Goal: Check status: Check status

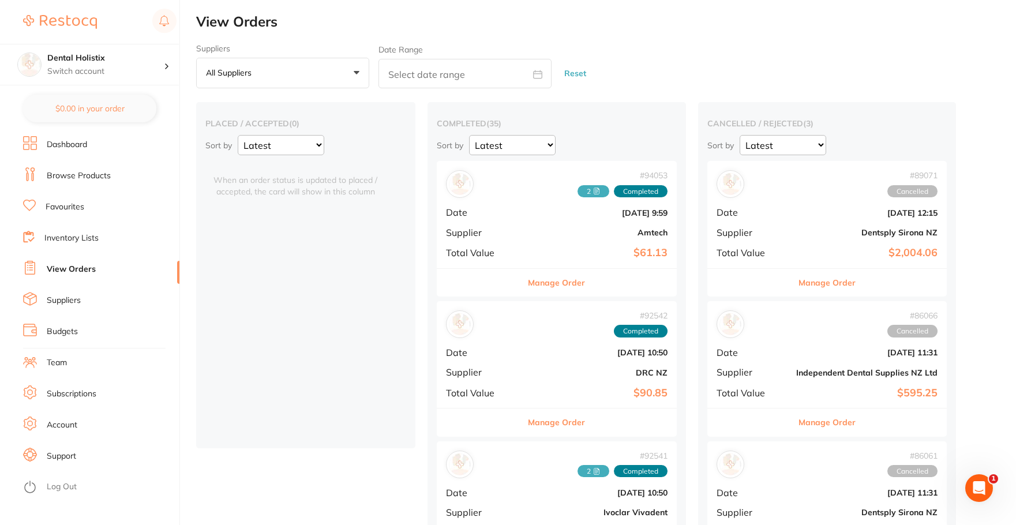
click at [67, 201] on li "Favourites" at bounding box center [101, 206] width 156 height 17
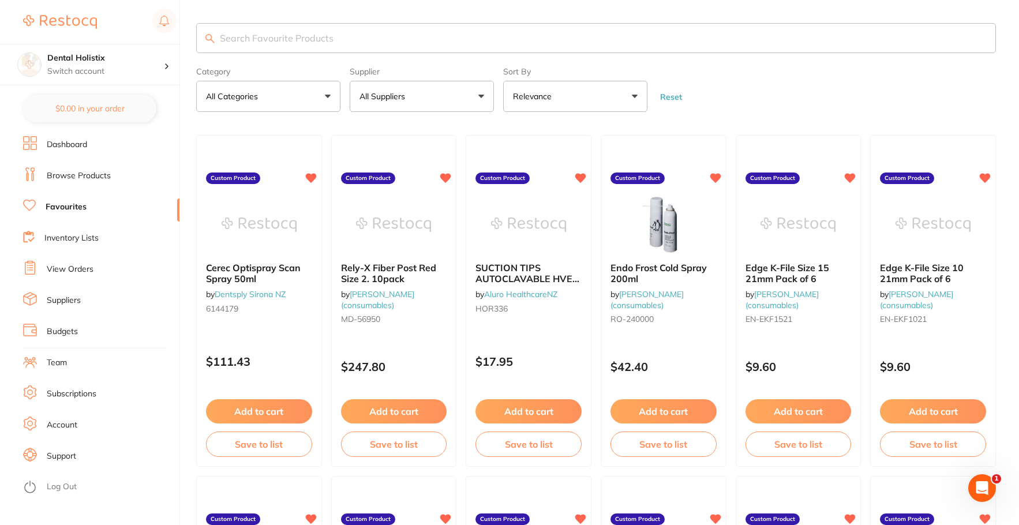
click at [314, 39] on input "search" at bounding box center [595, 38] width 799 height 30
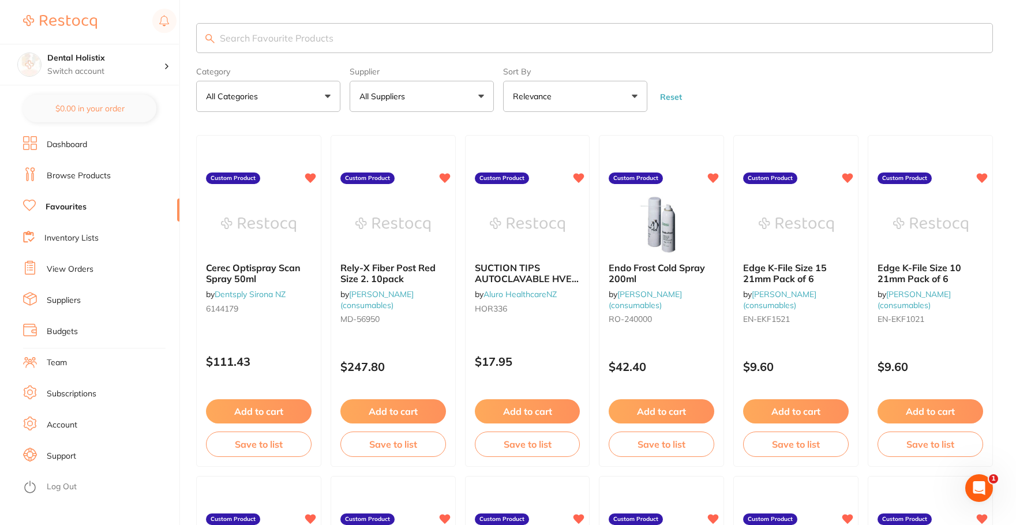
click at [488, 99] on button "All Suppliers" at bounding box center [422, 96] width 144 height 31
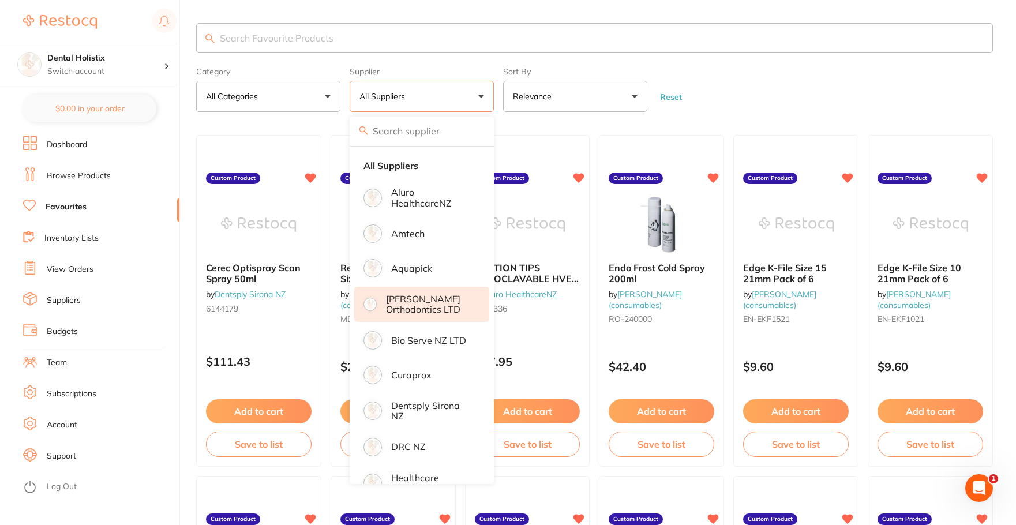
click at [428, 306] on p "[PERSON_NAME] Orthodontics LTD" at bounding box center [429, 304] width 87 height 21
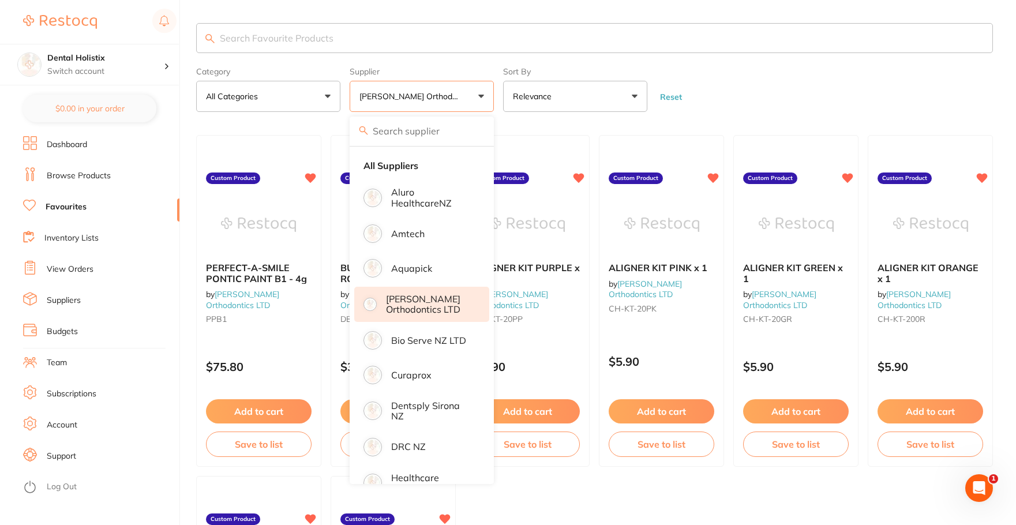
click at [770, 74] on form "Category All Categories All Categories No categories found Clear Category false…" at bounding box center [594, 87] width 796 height 50
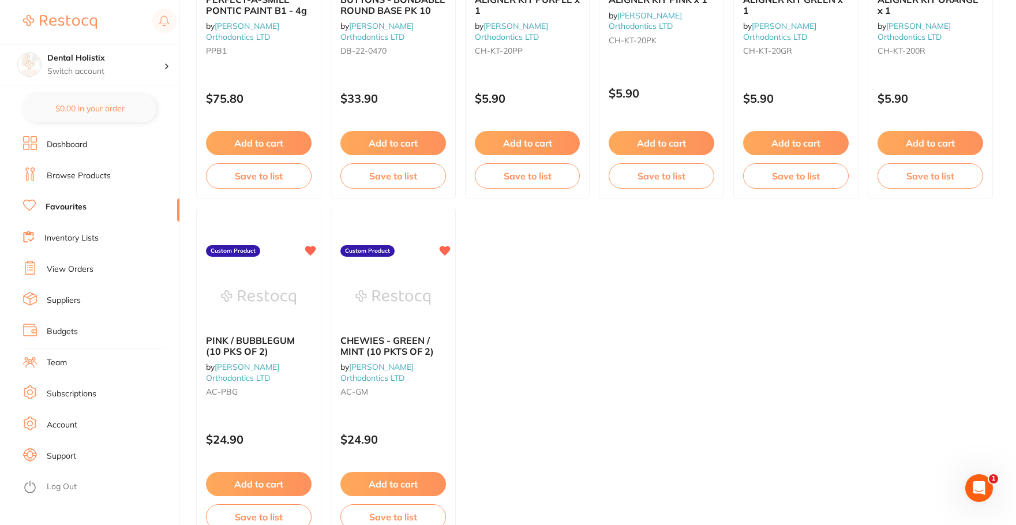
scroll to position [288, 0]
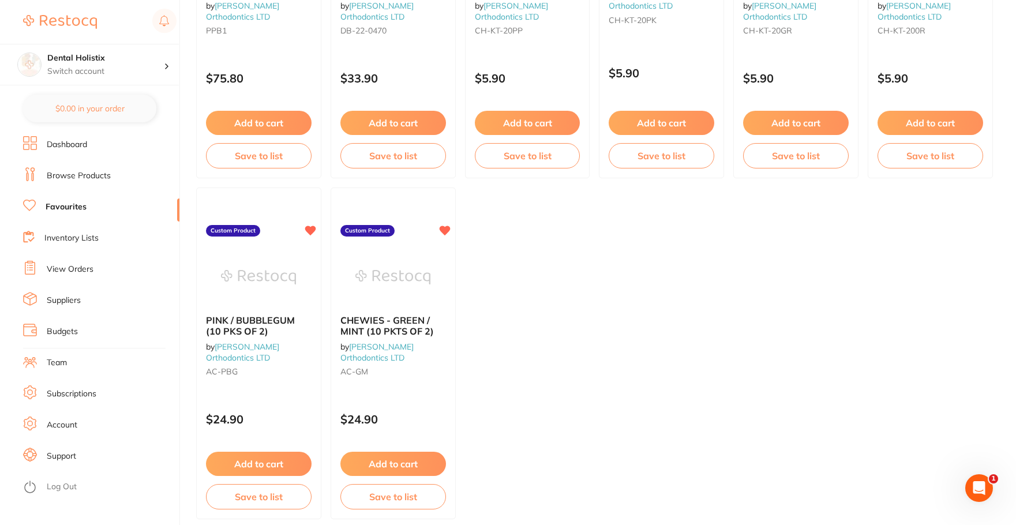
click at [84, 271] on link "View Orders" at bounding box center [70, 270] width 47 height 12
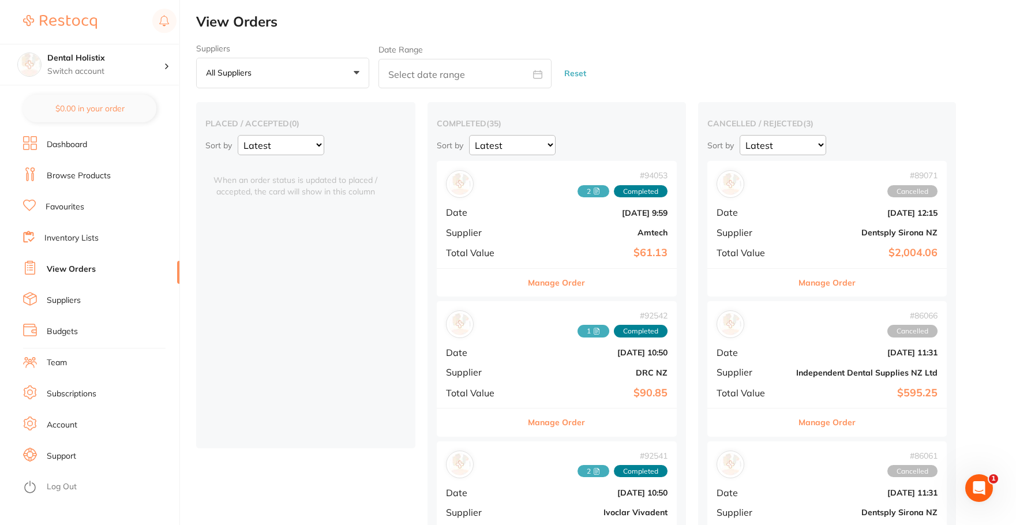
click at [354, 71] on button "All suppliers +0" at bounding box center [282, 73] width 173 height 31
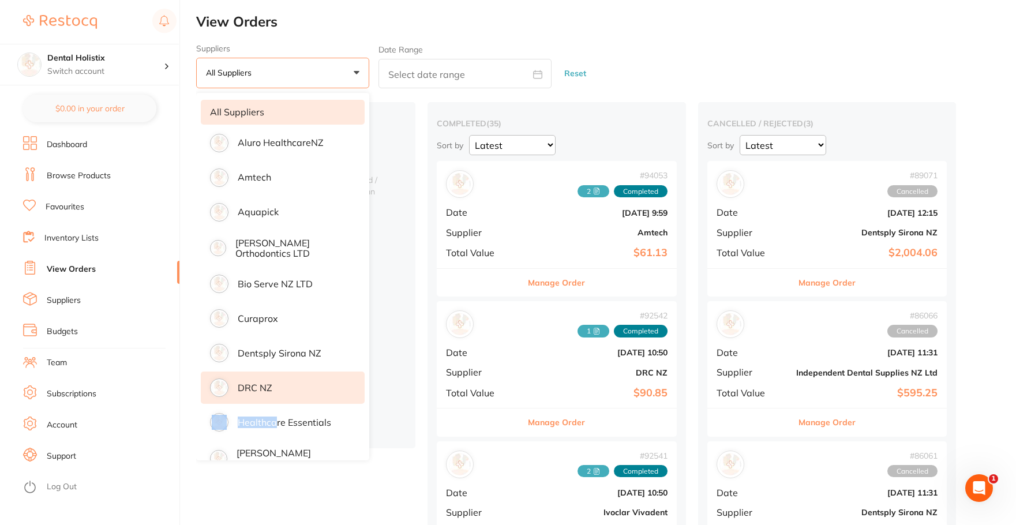
drag, startPoint x: 274, startPoint y: 407, endPoint x: 271, endPoint y: 390, distance: 17.5
click at [271, 390] on ul "All suppliers Aluro HealthcareNZ Amtech Aquapick [PERSON_NAME] Orthodontics LTD…" at bounding box center [282, 446] width 173 height 707
click at [271, 390] on p "DRC NZ" at bounding box center [255, 387] width 35 height 10
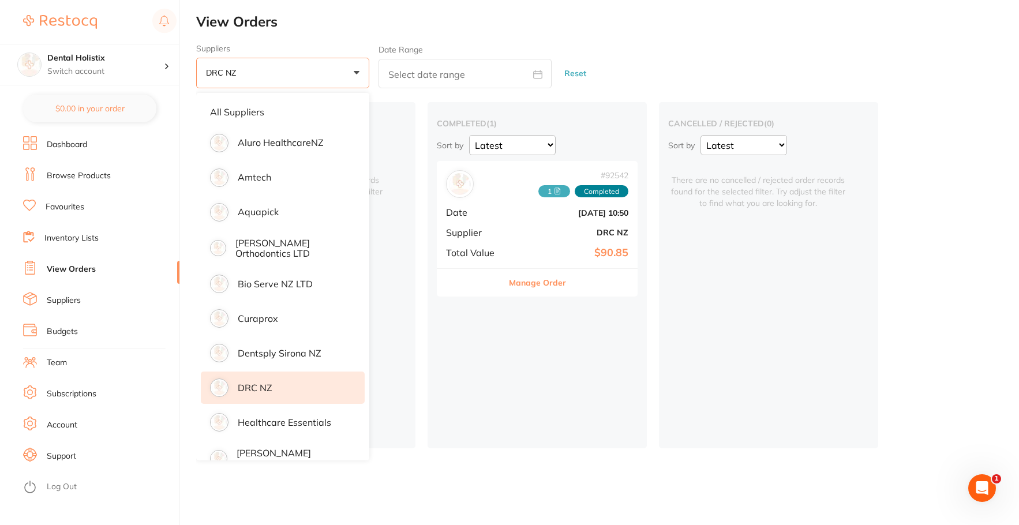
drag, startPoint x: 523, startPoint y: 261, endPoint x: 525, endPoint y: 267, distance: 6.0
click at [523, 261] on div "# 92542 1 Completed Date [DATE] 10:50 Supplier DRC NZ Total Value $90.85" at bounding box center [537, 214] width 201 height 107
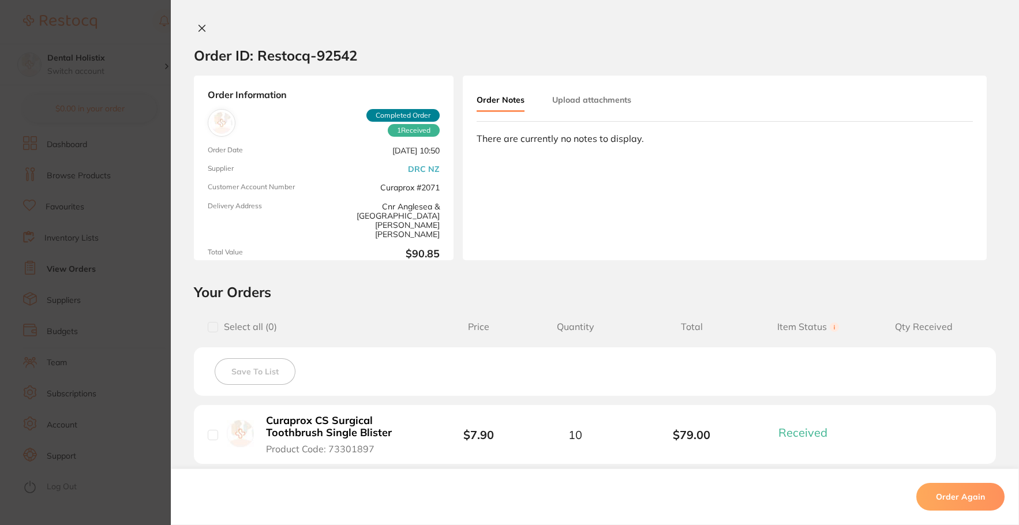
click at [571, 100] on button "Upload attachments" at bounding box center [591, 99] width 79 height 21
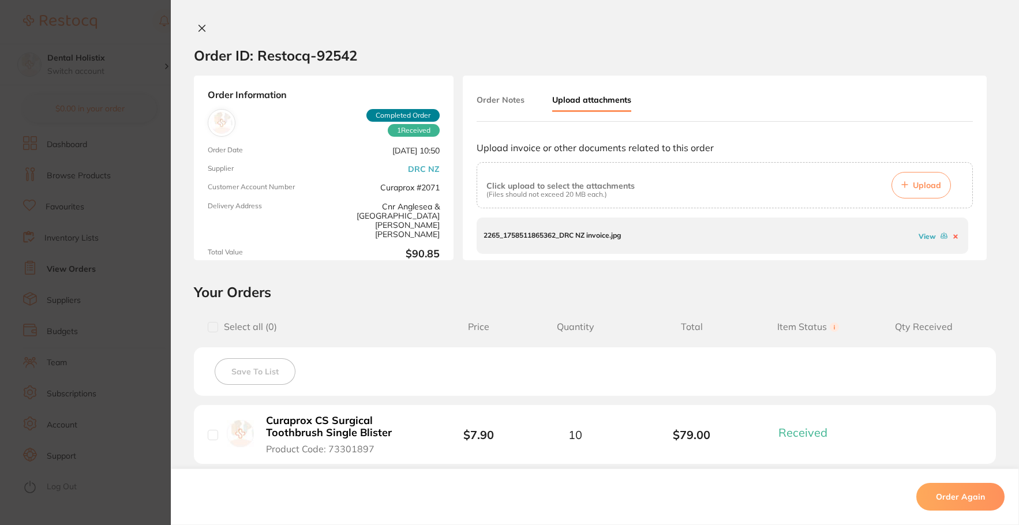
click at [918, 236] on link "View" at bounding box center [926, 236] width 17 height 9
click at [203, 28] on icon at bounding box center [202, 28] width 6 height 6
